Goal: Task Accomplishment & Management: Use online tool/utility

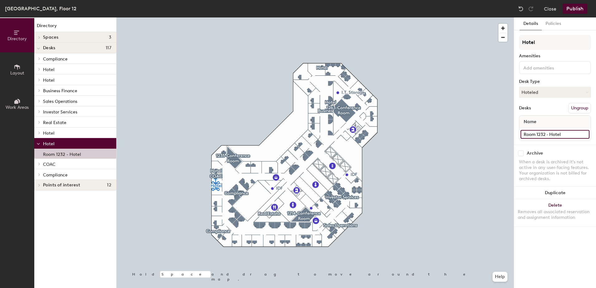
click at [574, 134] on input "Room 1232 - Hotel" at bounding box center [555, 134] width 69 height 9
type input "Room 1232"
click at [578, 106] on button "Ungroup" at bounding box center [580, 108] width 23 height 11
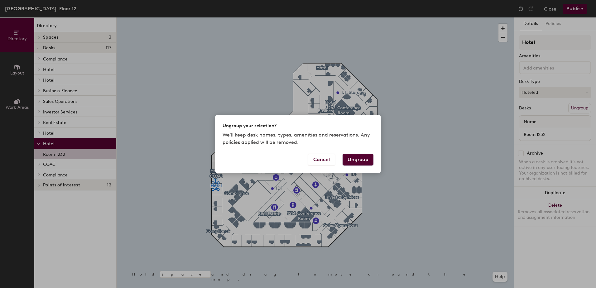
click at [367, 159] on button "Ungroup" at bounding box center [358, 160] width 31 height 12
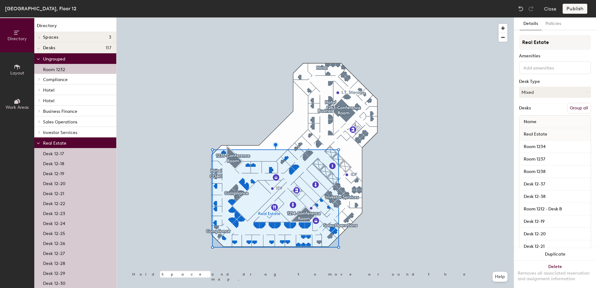
click at [571, 107] on button "Group all" at bounding box center [579, 108] width 24 height 11
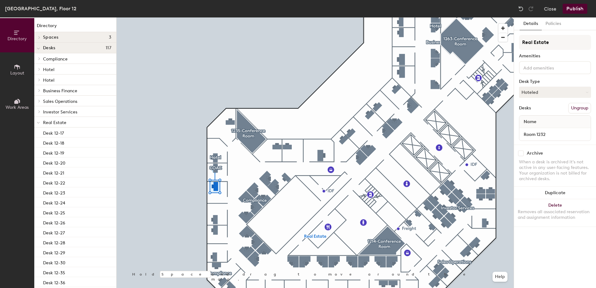
click at [572, 8] on button "Publish" at bounding box center [575, 9] width 25 height 10
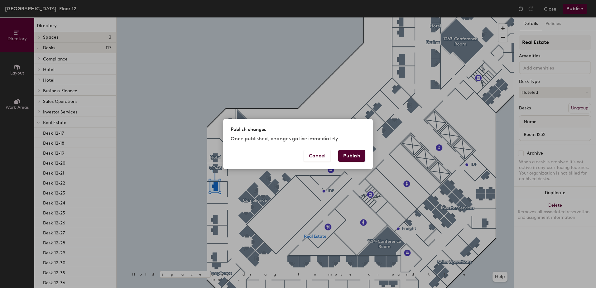
click at [353, 155] on button "Publish" at bounding box center [351, 156] width 27 height 12
